Goal: Task Accomplishment & Management: Manage account settings

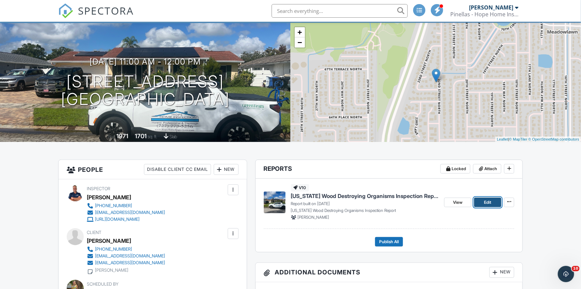
click at [487, 203] on span "Edit" at bounding box center [487, 202] width 7 height 7
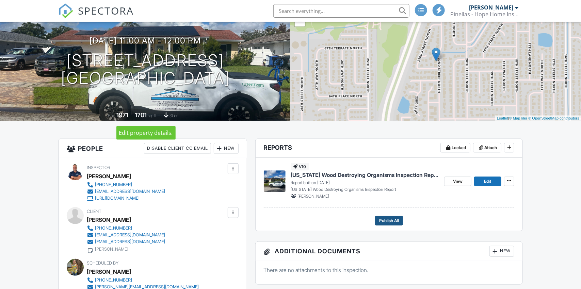
scroll to position [82, 0]
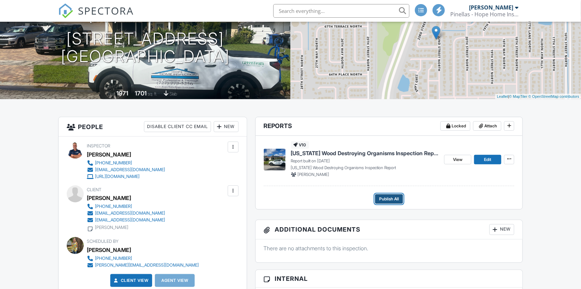
click at [382, 198] on span "Publish All" at bounding box center [389, 199] width 20 height 7
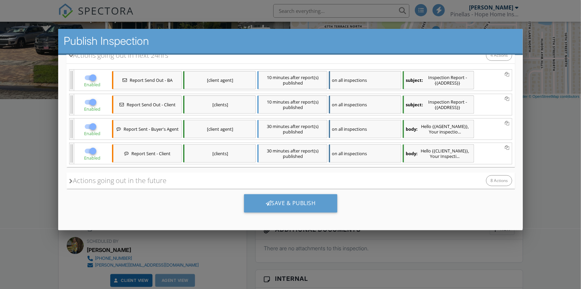
scroll to position [100, 0]
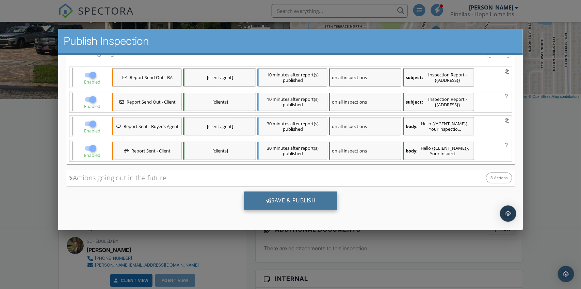
click at [291, 201] on div "Save & Publish" at bounding box center [290, 201] width 94 height 18
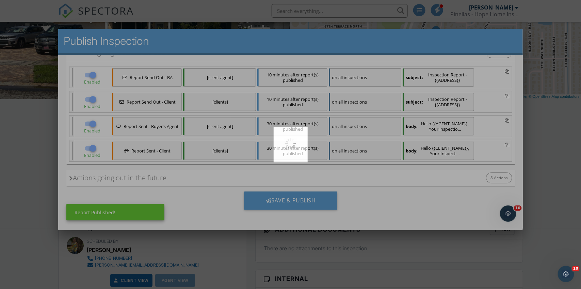
scroll to position [0, 0]
